Goal: Task Accomplishment & Management: Use online tool/utility

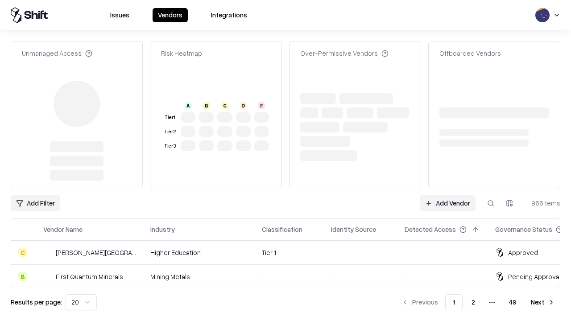
click at [447, 195] on link "Add Vendor" at bounding box center [448, 203] width 56 height 16
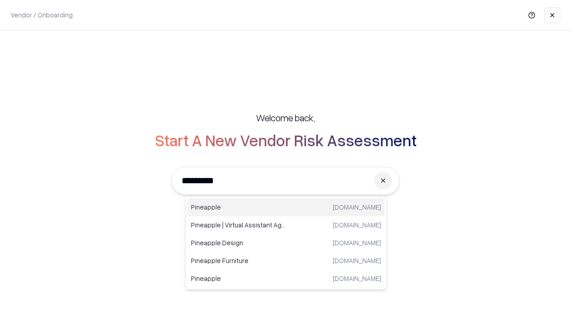
click at [286, 207] on div "Pineapple [DOMAIN_NAME]" at bounding box center [285, 208] width 197 height 18
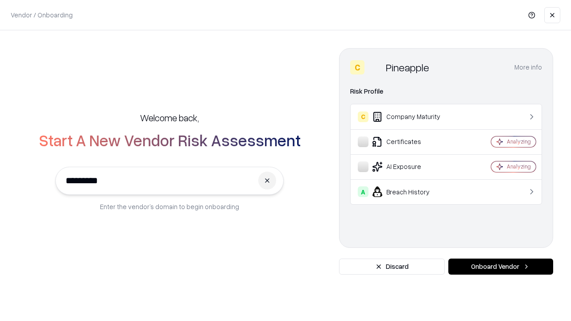
type input "*********"
click at [501, 267] on button "Onboard Vendor" at bounding box center [500, 267] width 105 height 16
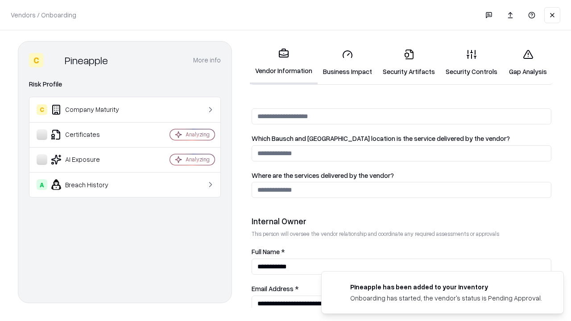
scroll to position [462, 0]
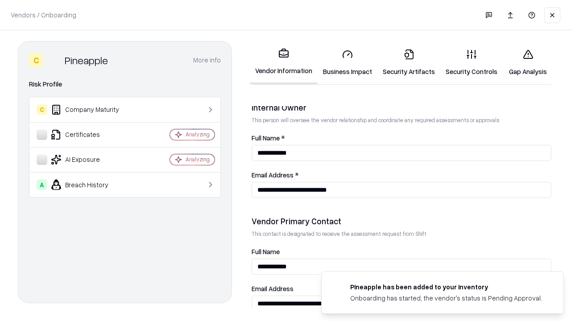
click at [348, 62] on link "Business Impact" at bounding box center [348, 62] width 60 height 41
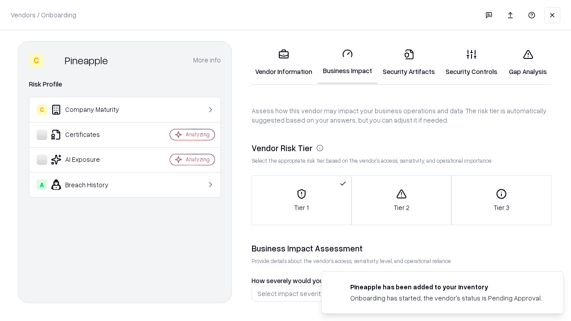
click at [409, 62] on link "Security Artifacts" at bounding box center [408, 62] width 63 height 41
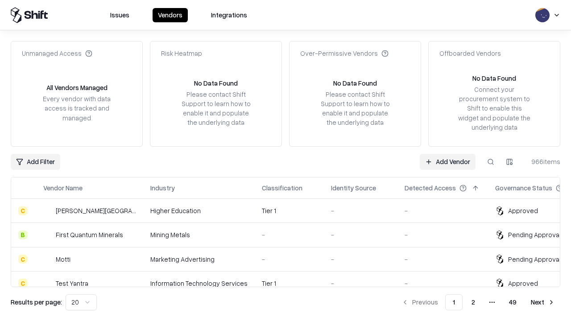
click at [447, 162] on link "Add Vendor" at bounding box center [448, 162] width 56 height 16
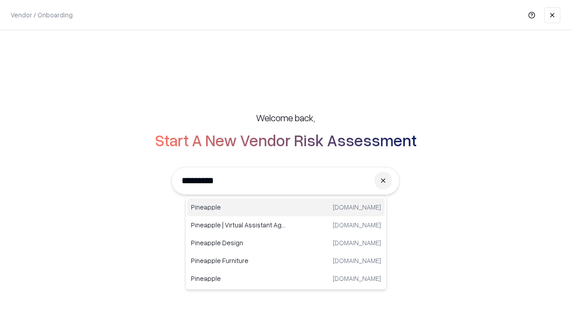
click at [286, 207] on div "Pineapple [DOMAIN_NAME]" at bounding box center [285, 208] width 197 height 18
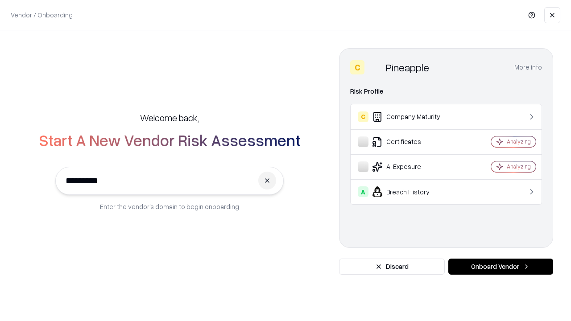
type input "*********"
click at [501, 267] on button "Onboard Vendor" at bounding box center [500, 267] width 105 height 16
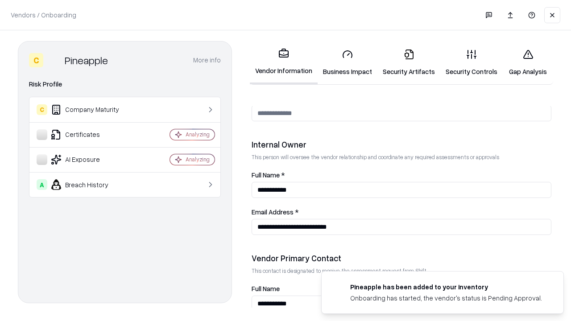
scroll to position [462, 0]
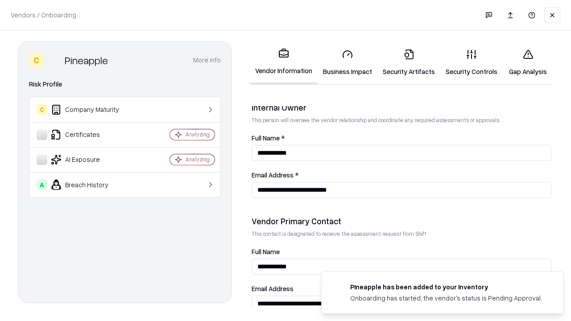
click at [528, 62] on link "Gap Analysis" at bounding box center [528, 62] width 50 height 41
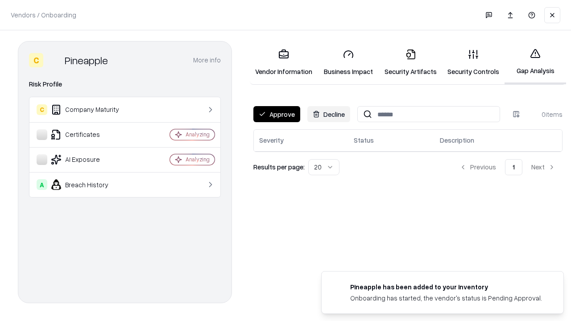
click at [277, 114] on button "Approve" at bounding box center [276, 114] width 47 height 16
